Goal: Task Accomplishment & Management: Manage account settings

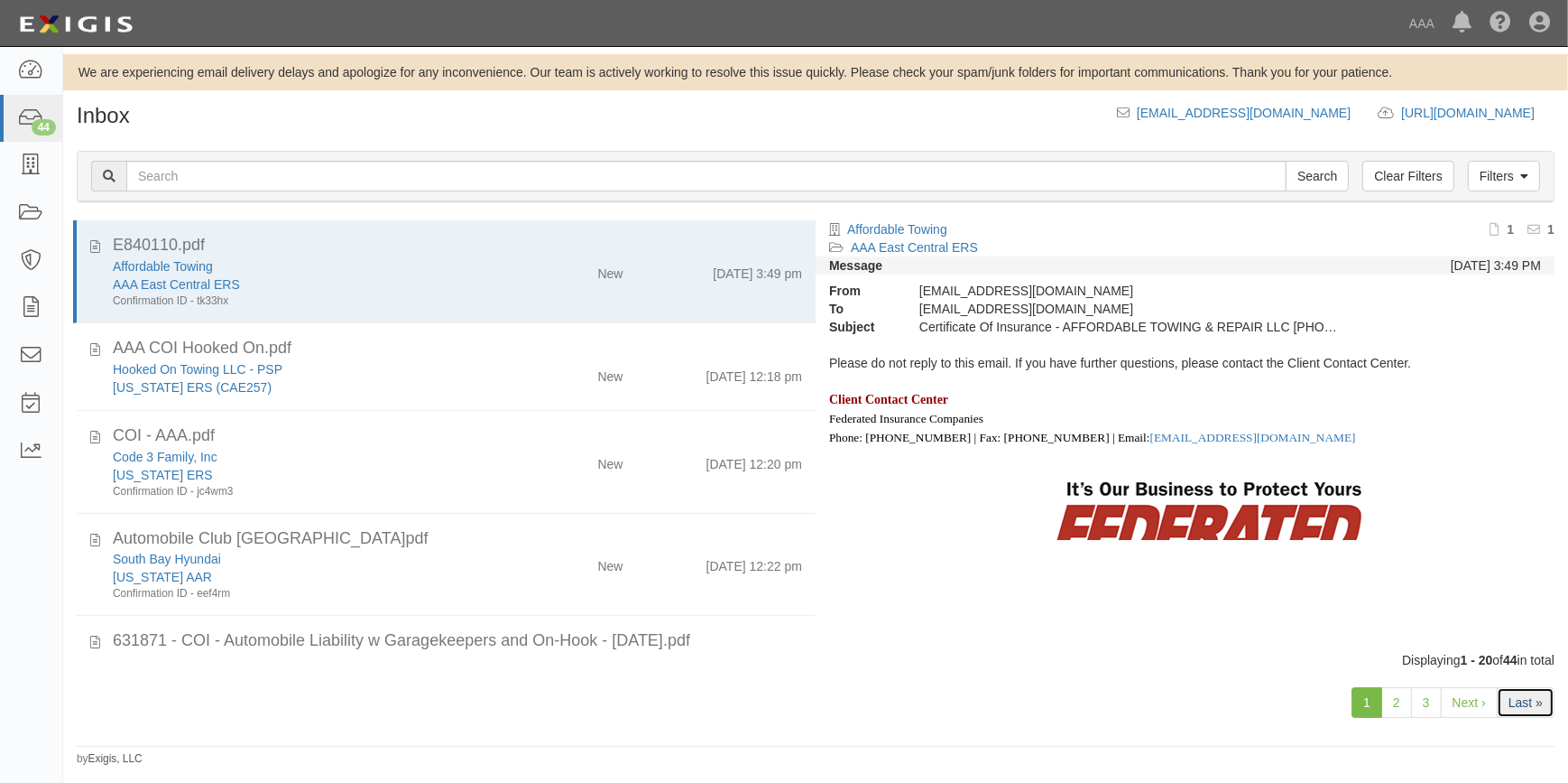
click at [1525, 704] on link "Last »" at bounding box center [1525, 702] width 57 height 31
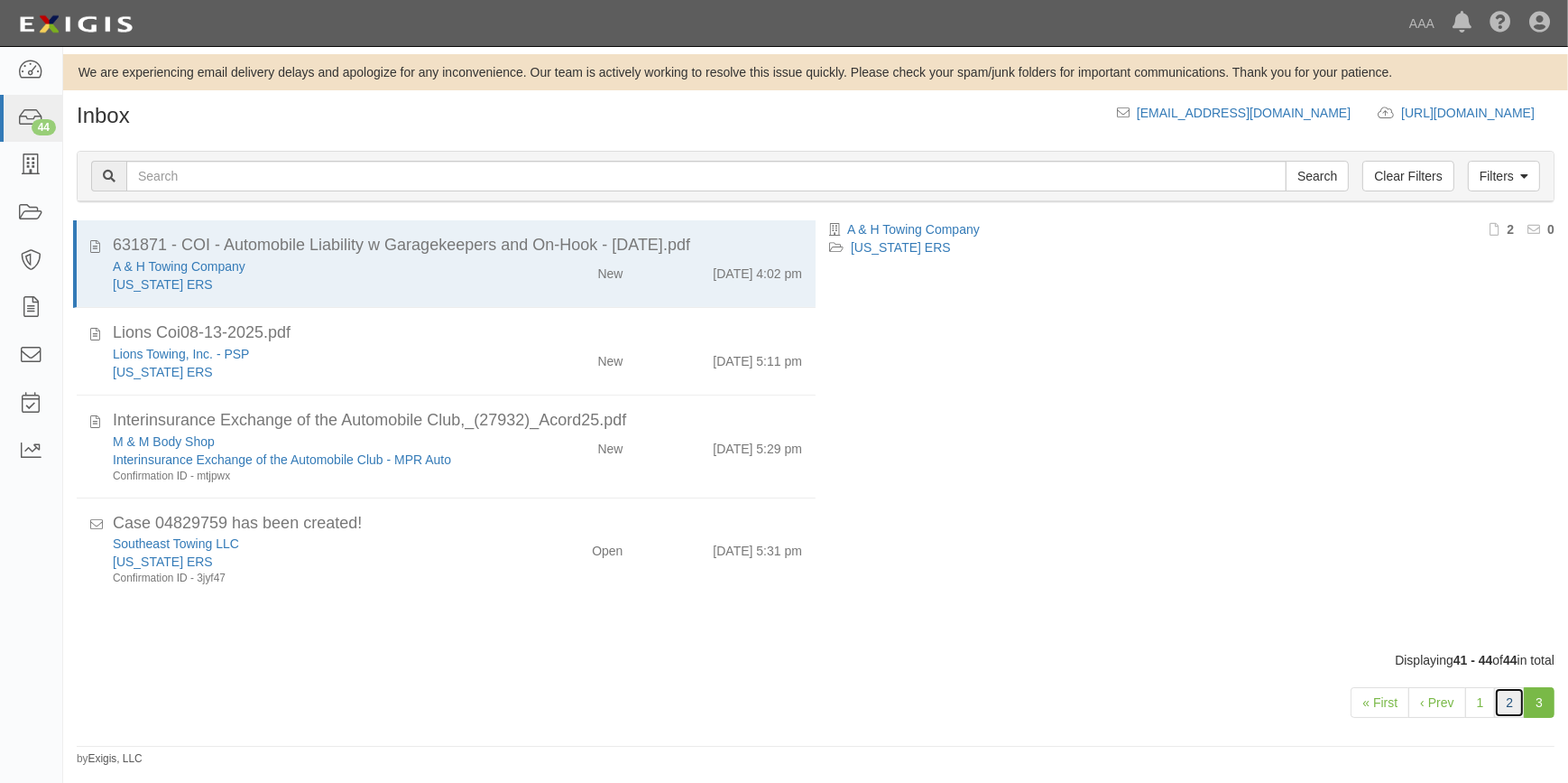
click at [1513, 702] on link "2" at bounding box center [1510, 702] width 31 height 31
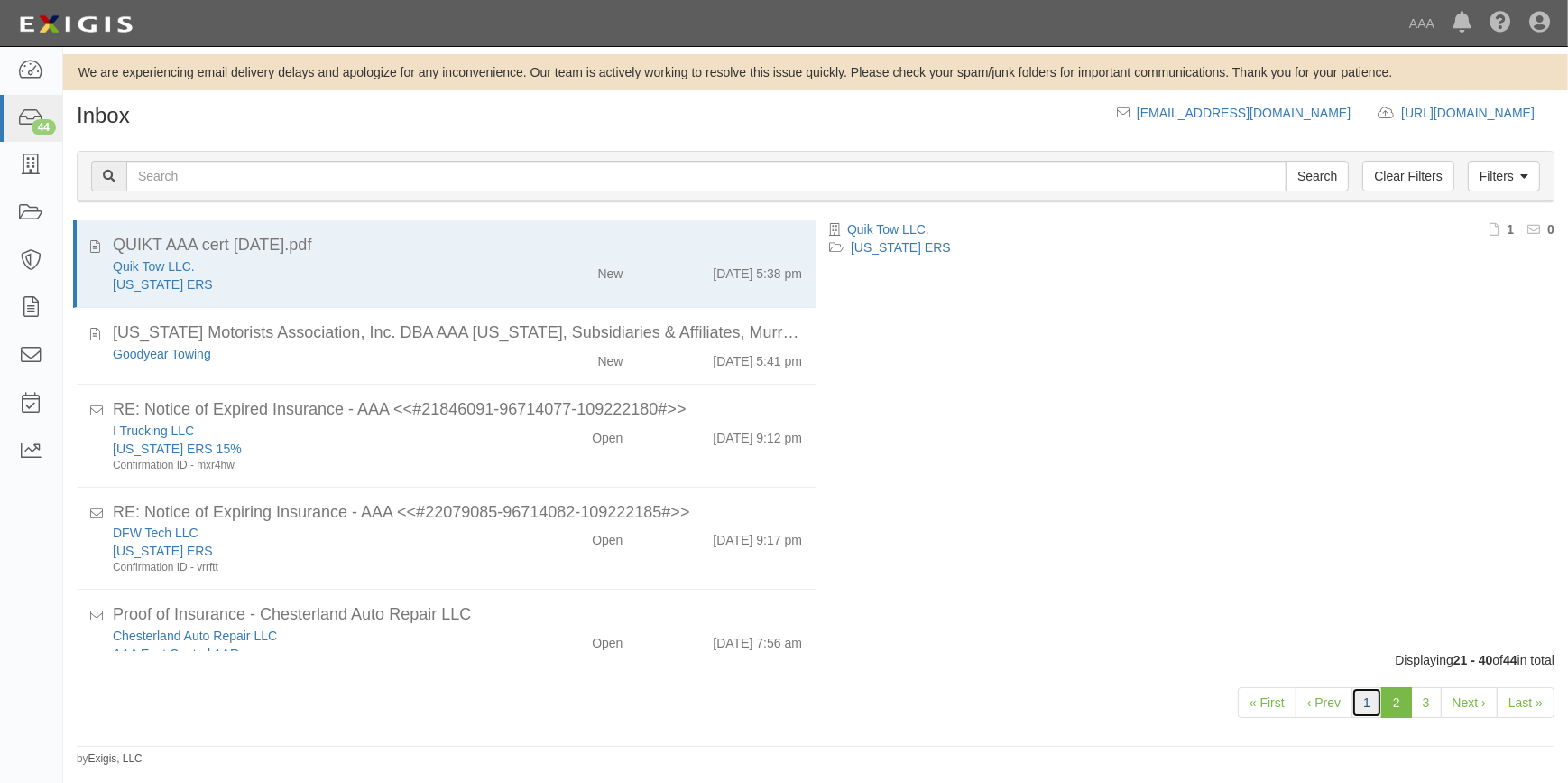
click at [1365, 699] on link "1" at bounding box center [1367, 702] width 31 height 31
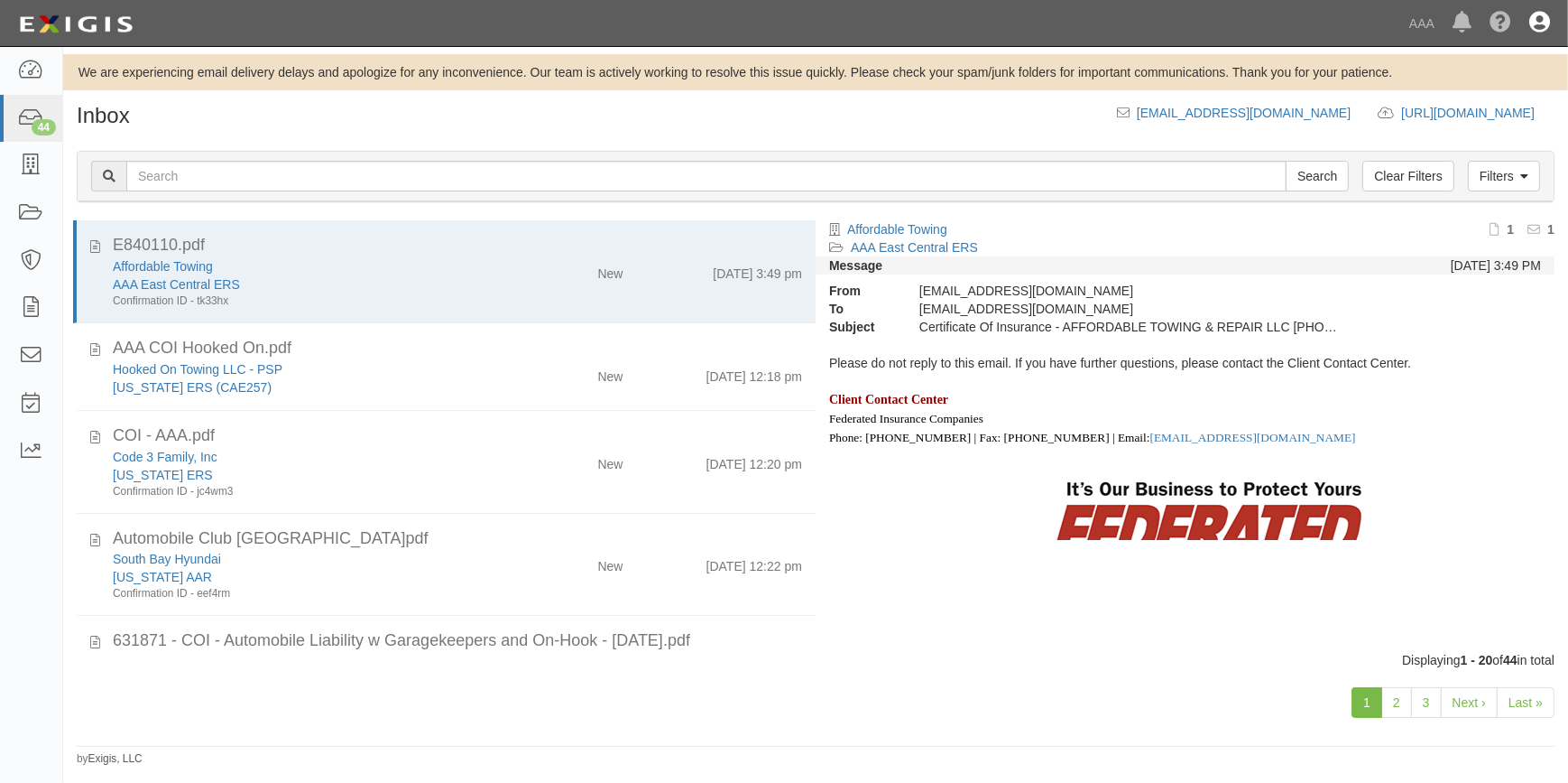
click at [1542, 22] on icon at bounding box center [1539, 23] width 20 height 21
click at [1452, 106] on link "Sign Out" at bounding box center [1486, 105] width 142 height 36
